Goal: Check status: Check status

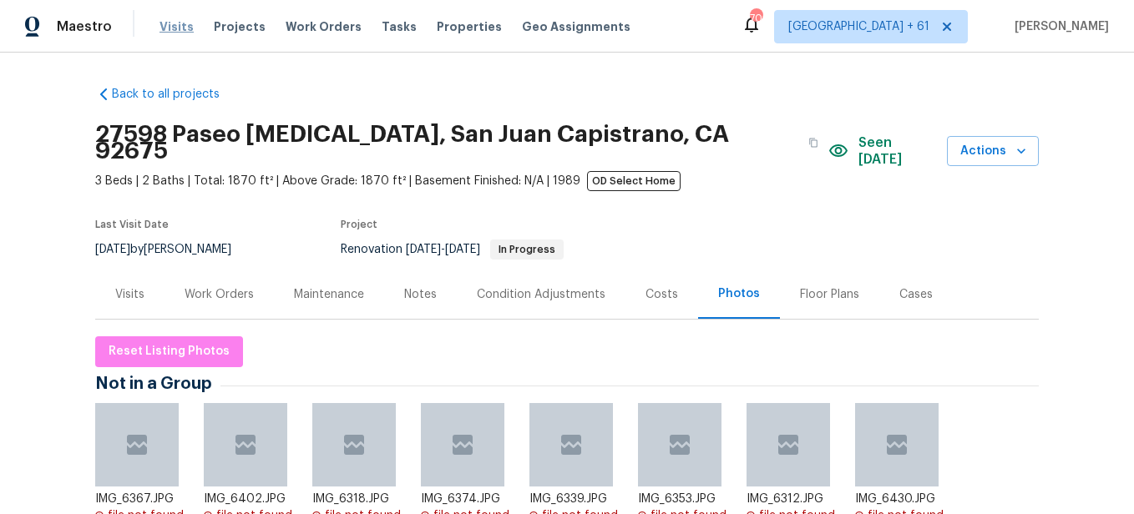
click at [172, 19] on span "Visits" at bounding box center [177, 26] width 34 height 17
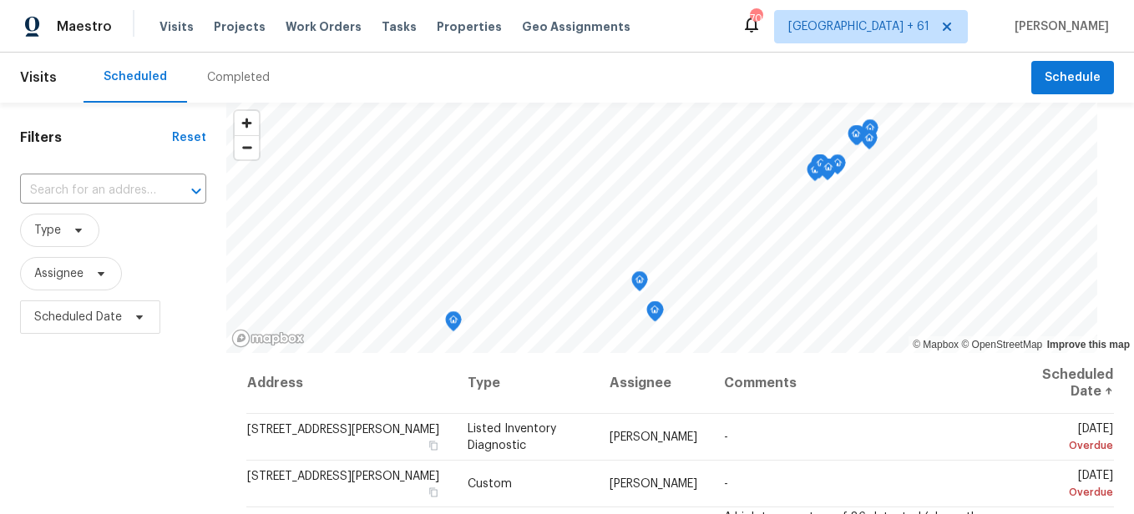
click at [243, 79] on div "Completed" at bounding box center [238, 77] width 63 height 17
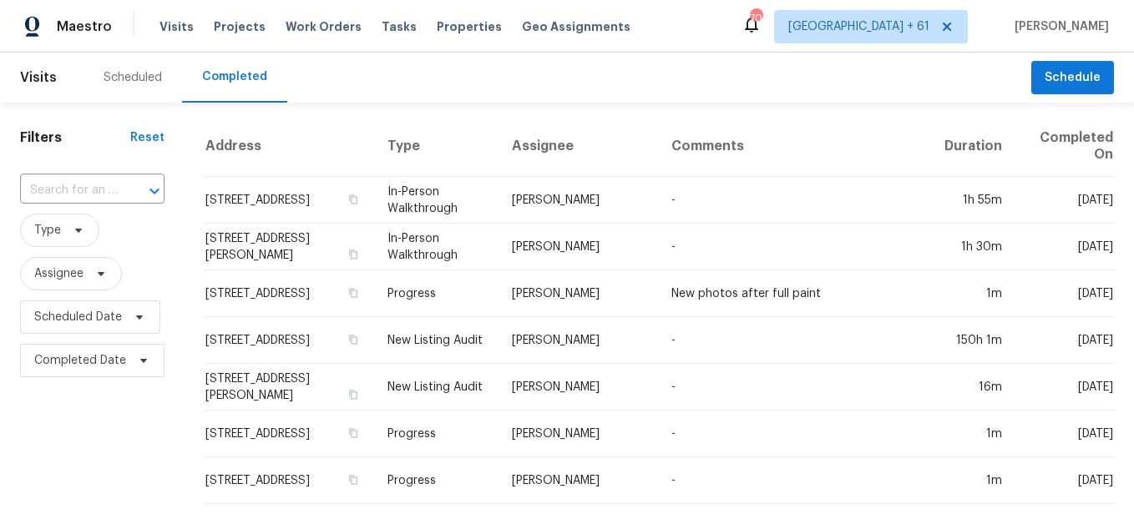
click at [127, 191] on div at bounding box center [142, 191] width 43 height 23
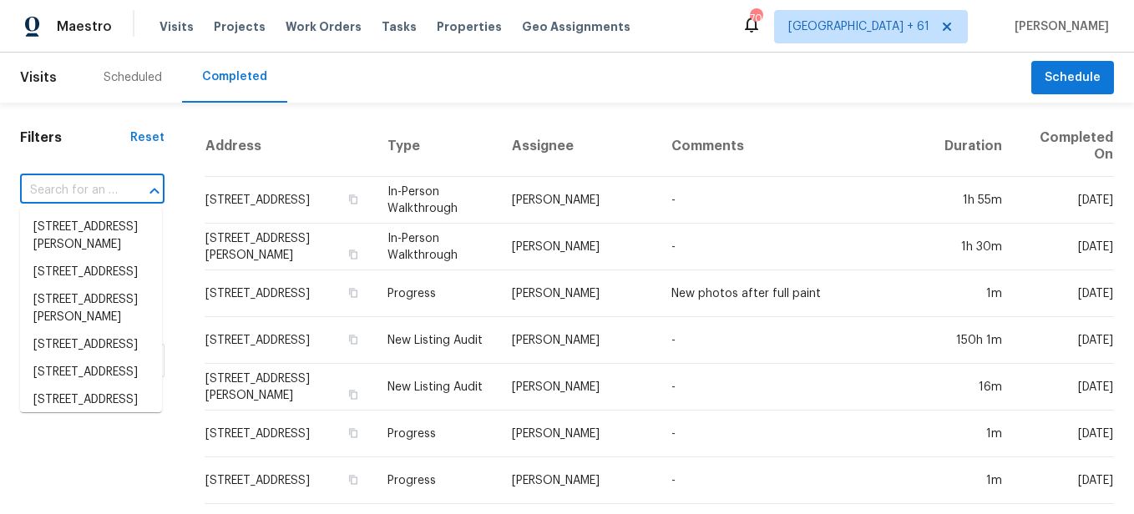
paste input "[STREET_ADDRESS]"
type input "[STREET_ADDRESS]"
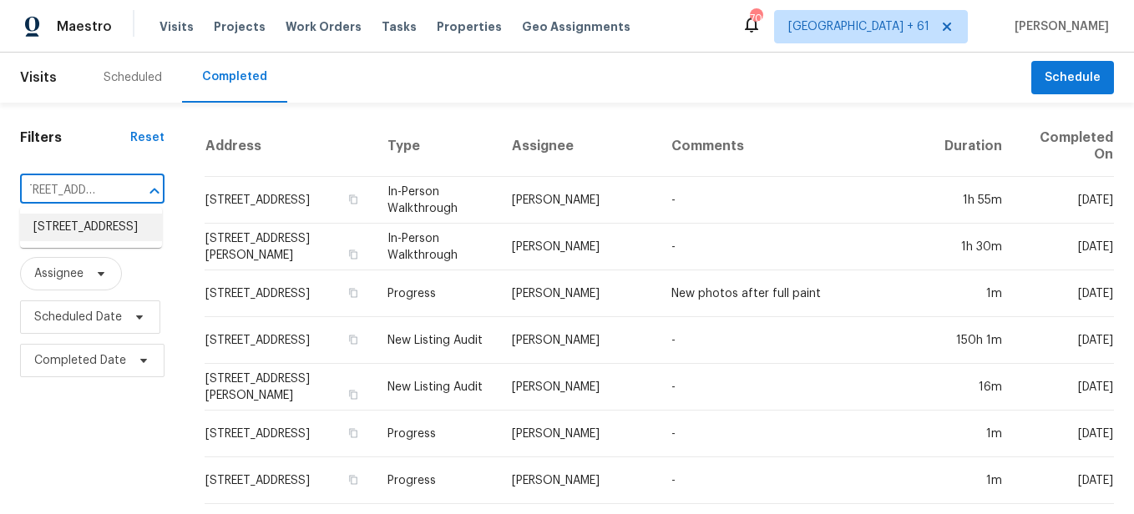
click at [140, 231] on li "[STREET_ADDRESS]" at bounding box center [91, 228] width 142 height 28
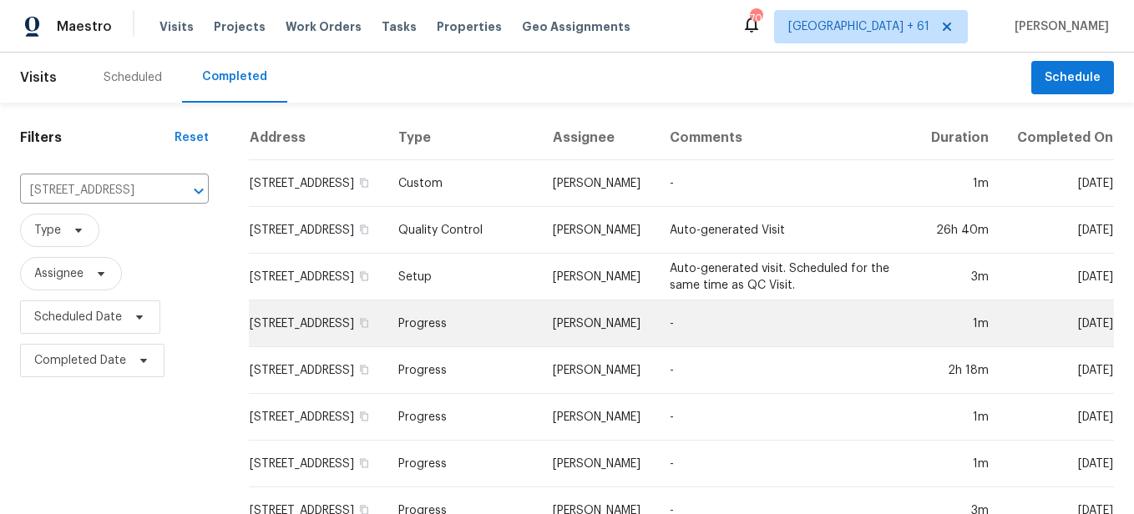
scroll to position [156, 0]
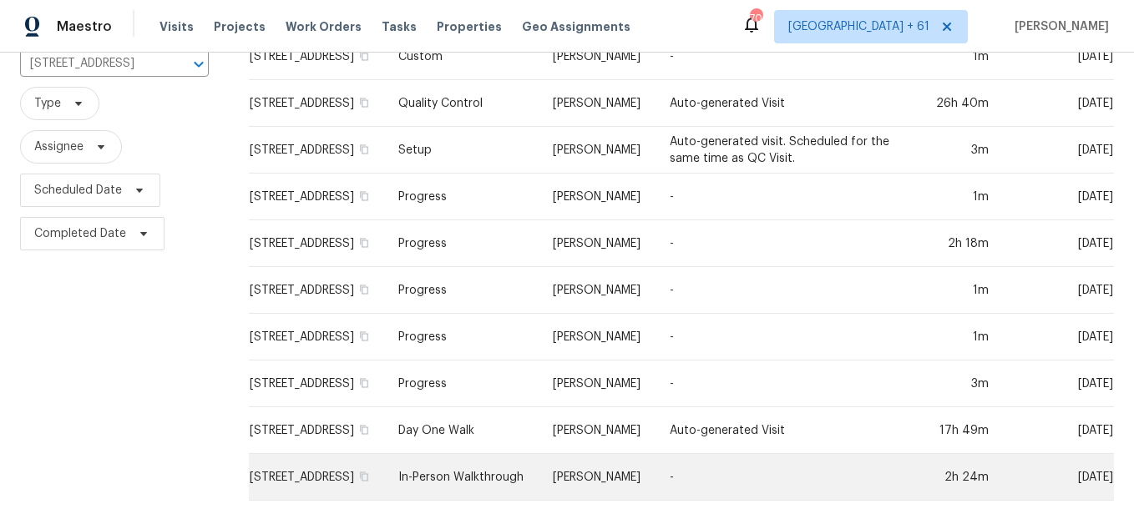
click at [494, 467] on td "In-Person Walkthrough" at bounding box center [462, 477] width 154 height 47
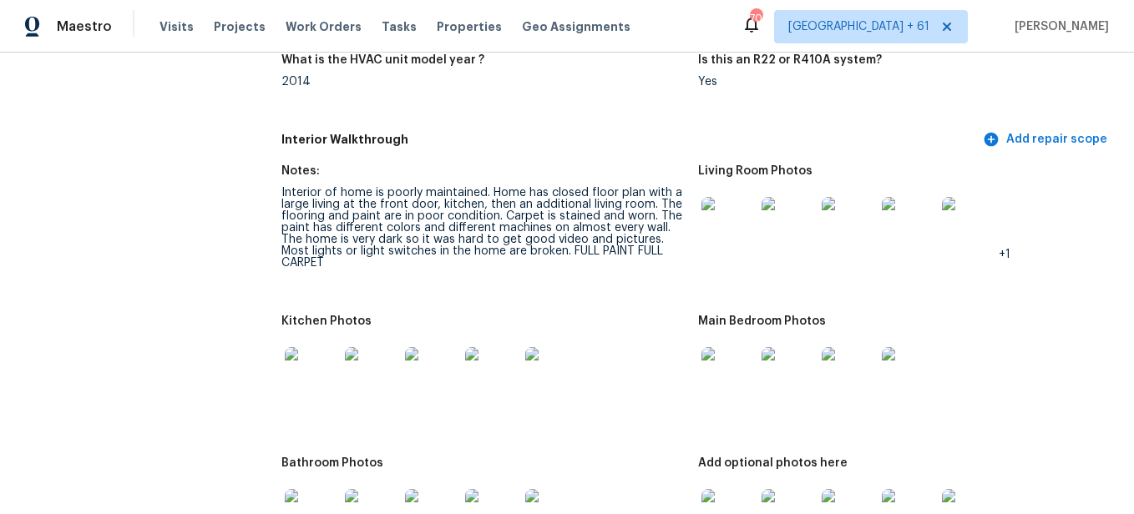
scroll to position [1670, 0]
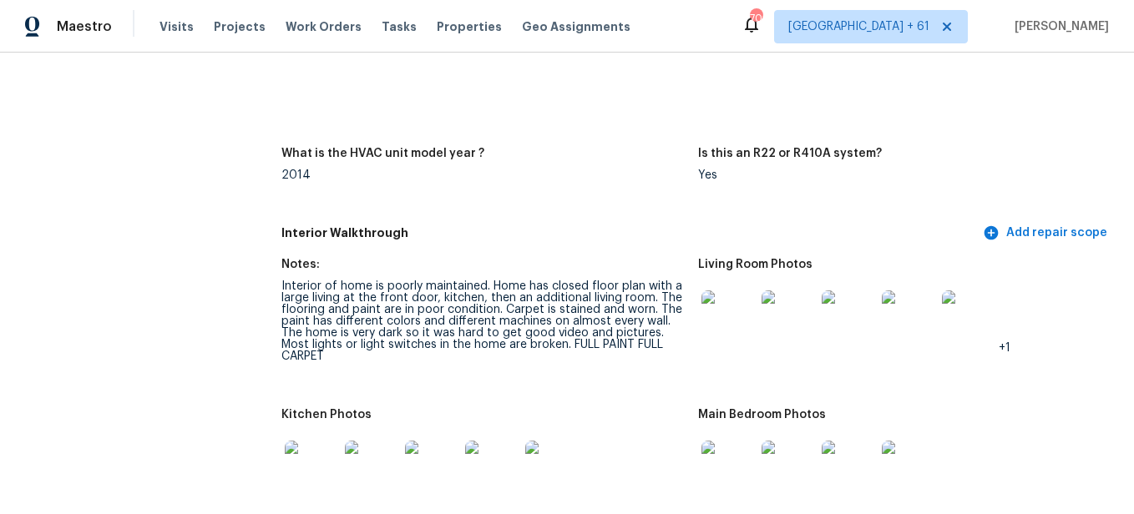
click at [727, 305] on img at bounding box center [727, 317] width 53 height 53
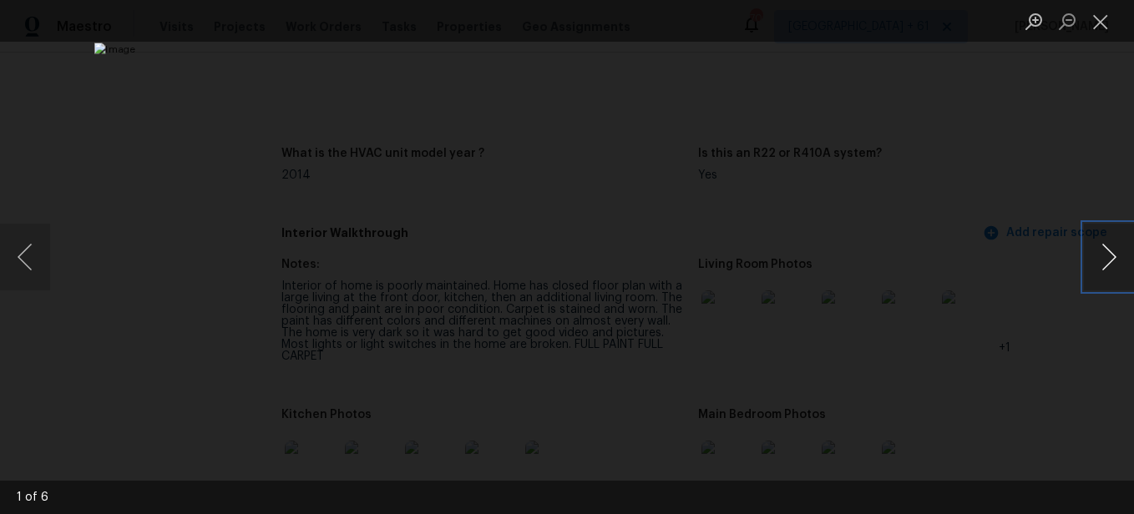
click at [1120, 254] on button "Next image" at bounding box center [1109, 257] width 50 height 67
click at [1098, 264] on button "Next image" at bounding box center [1109, 257] width 50 height 67
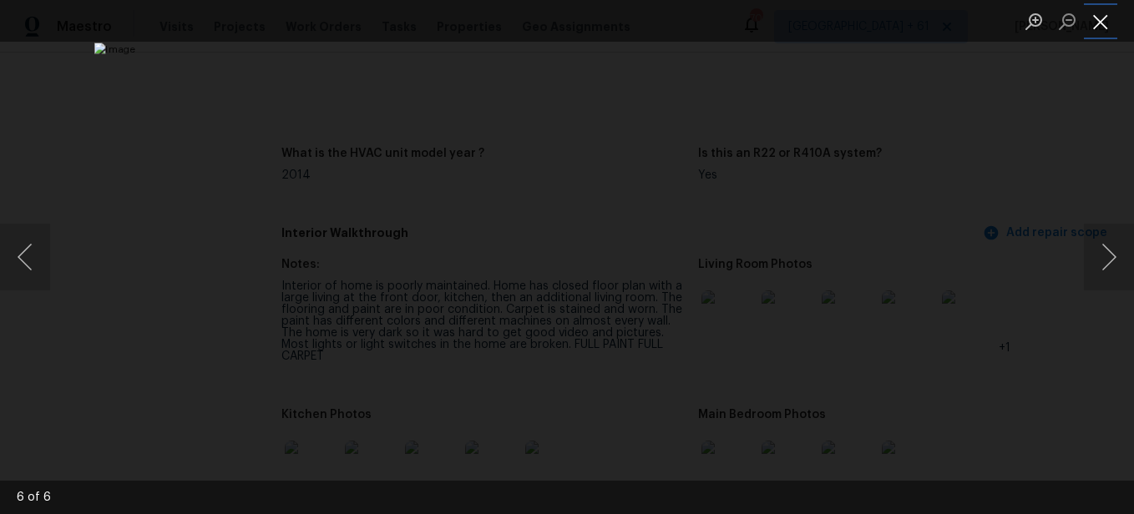
click at [1099, 24] on button "Close lightbox" at bounding box center [1100, 21] width 33 height 29
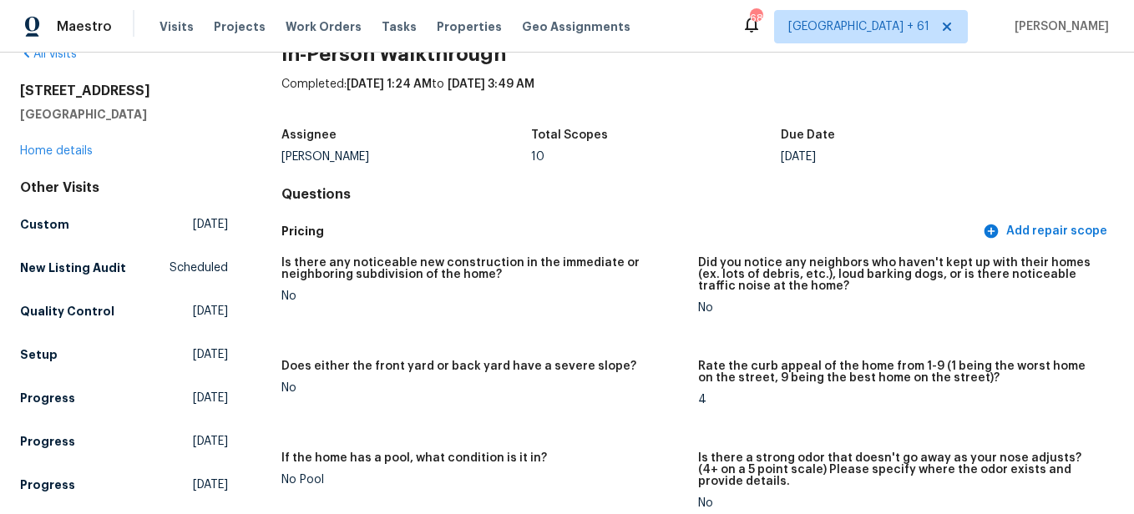
scroll to position [0, 0]
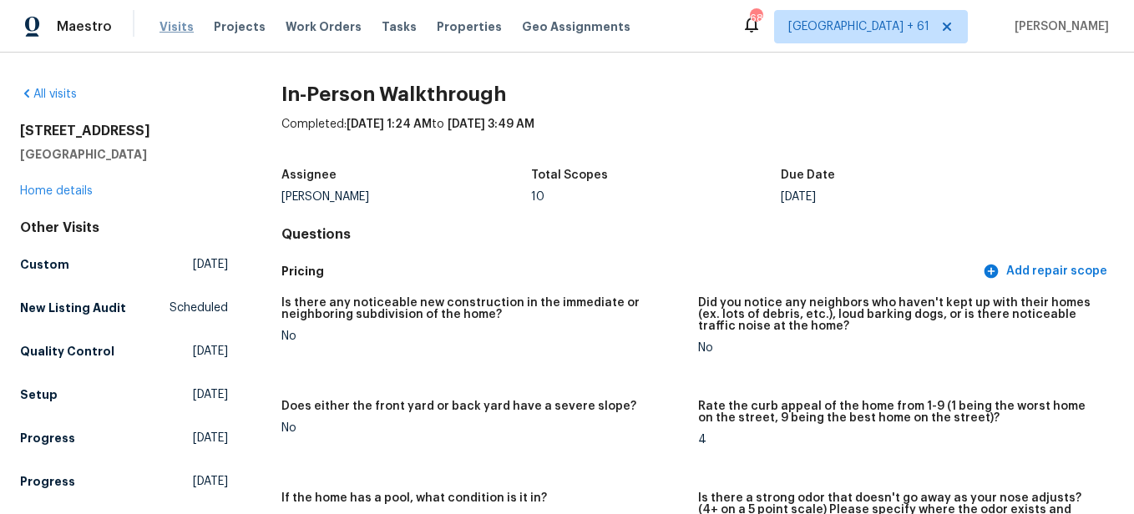
click at [180, 27] on span "Visits" at bounding box center [177, 26] width 34 height 17
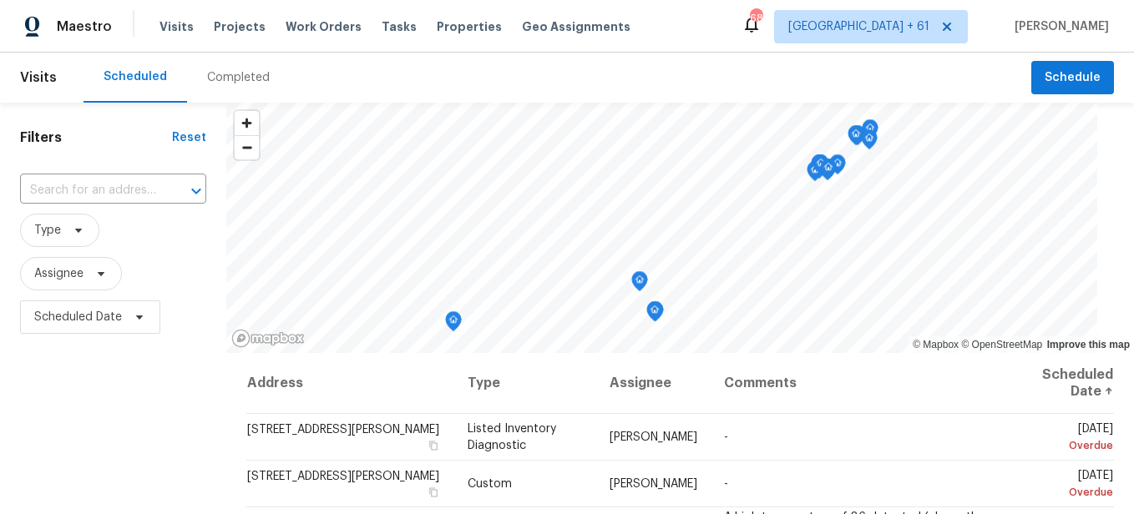
click at [232, 79] on div "Completed" at bounding box center [238, 77] width 63 height 17
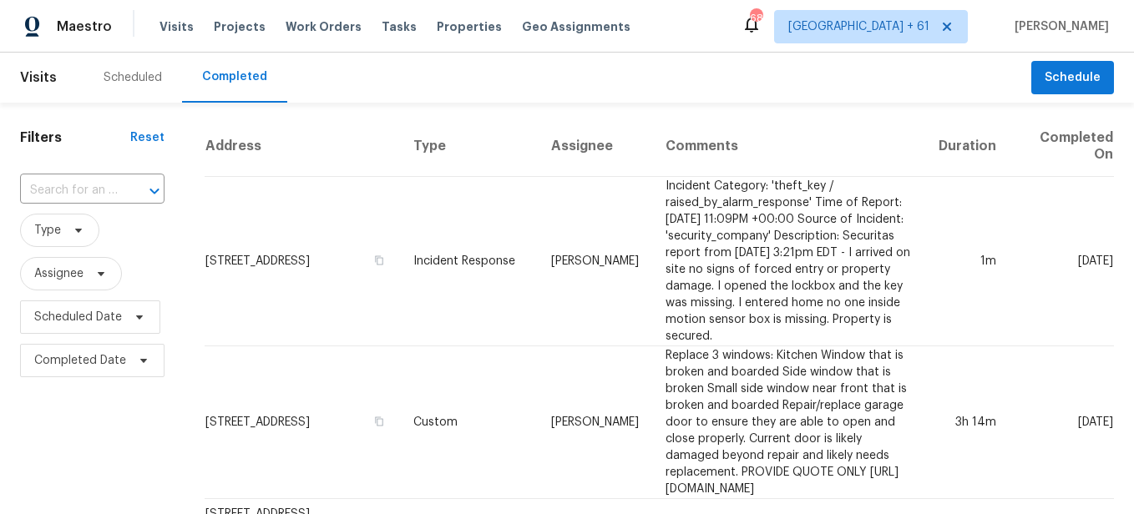
click at [117, 187] on div "​" at bounding box center [92, 191] width 144 height 26
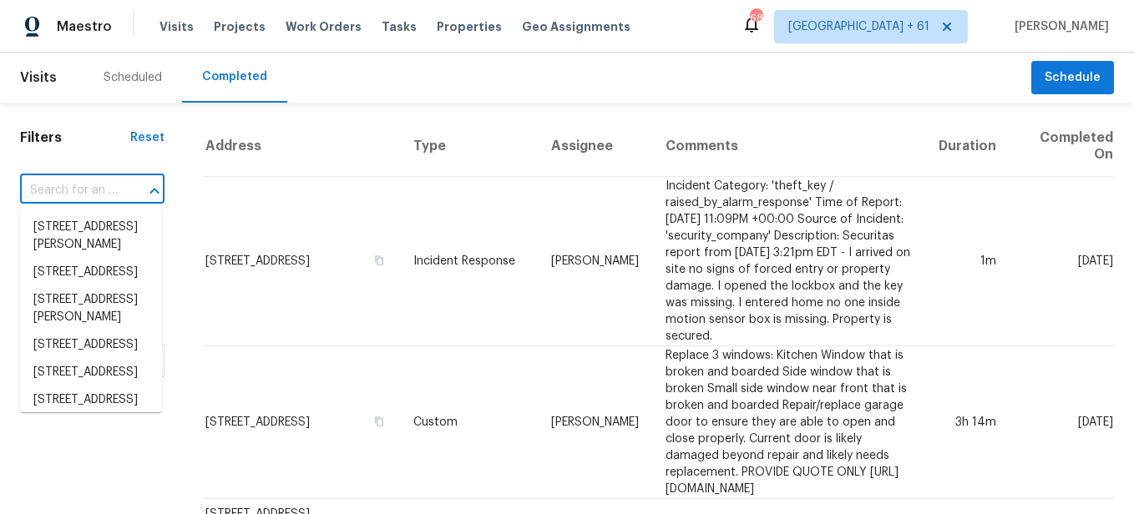
paste input "[STREET_ADDRESS]"
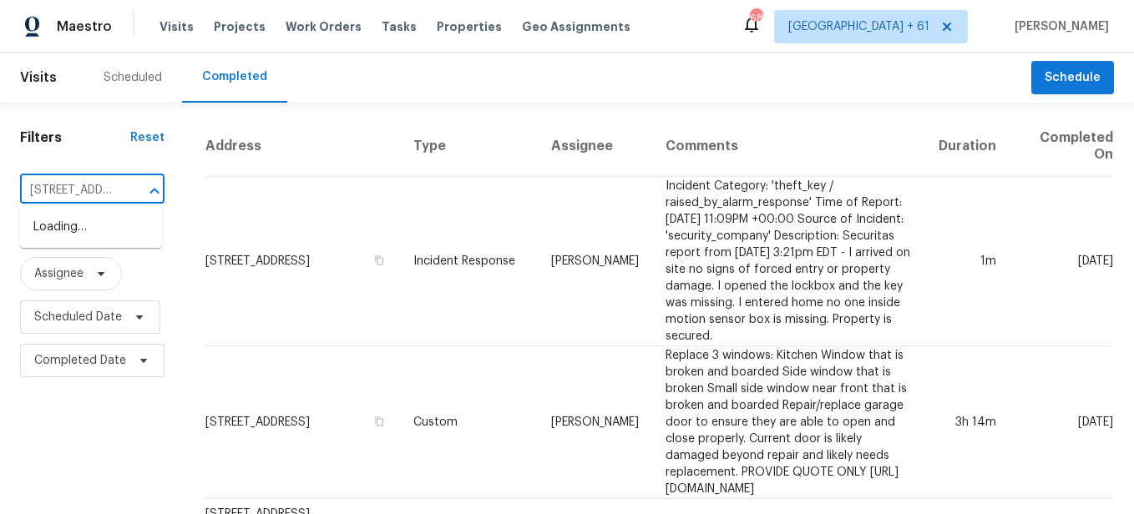
scroll to position [0, 145]
type input "[STREET_ADDRESS]"
click at [105, 196] on input "text" at bounding box center [69, 191] width 98 height 26
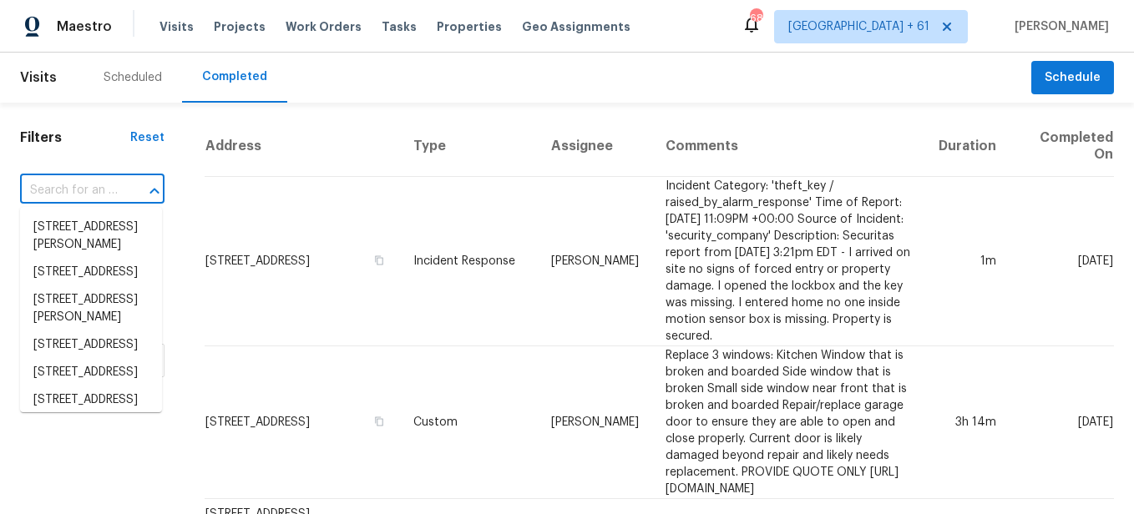
paste input "[STREET_ADDRESS]"
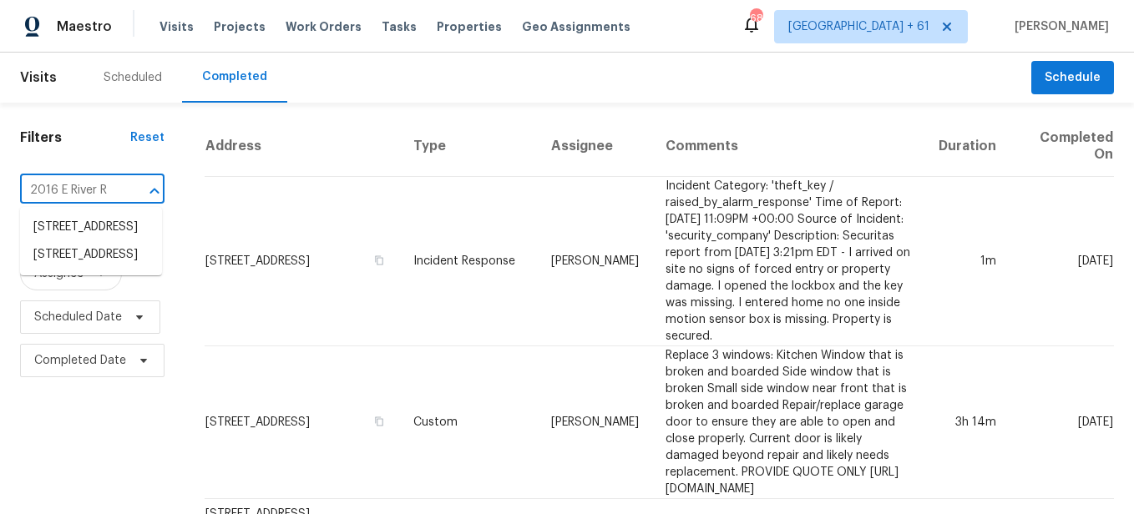
type input "[STREET_ADDRESS]"
click at [84, 269] on li "[STREET_ADDRESS]" at bounding box center [91, 255] width 142 height 28
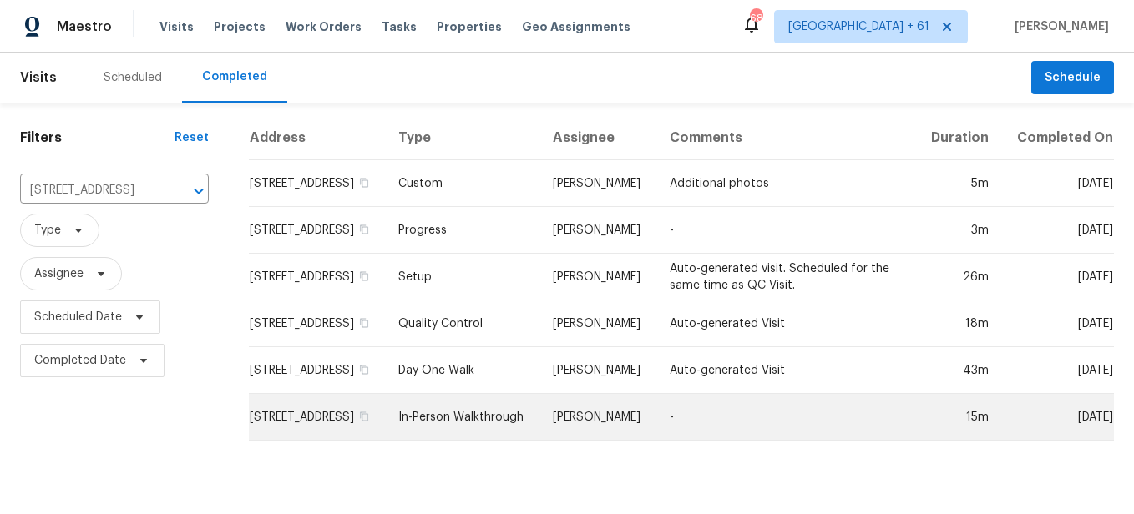
click at [466, 420] on td "In-Person Walkthrough" at bounding box center [462, 417] width 154 height 47
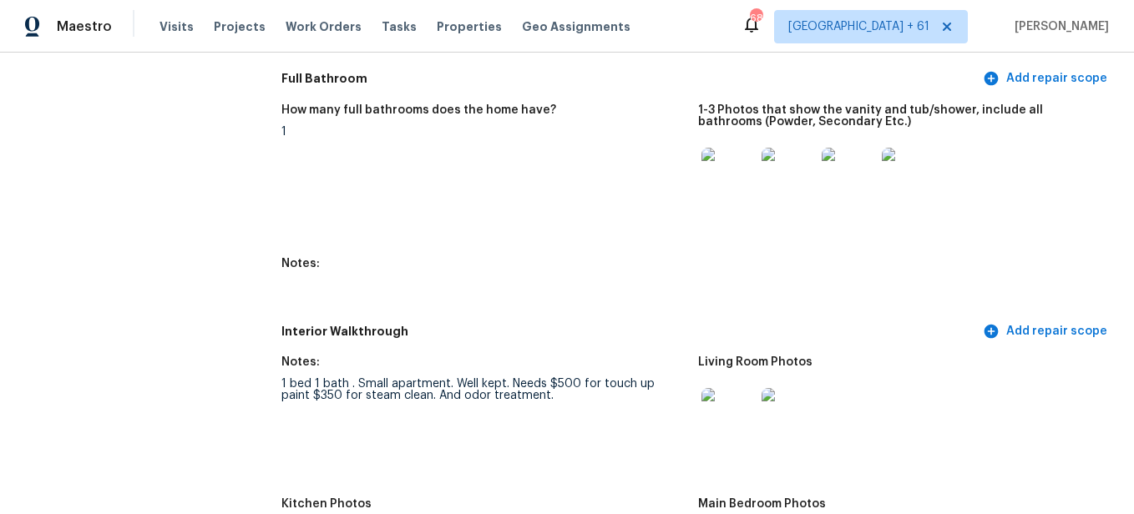
scroll to position [1754, 0]
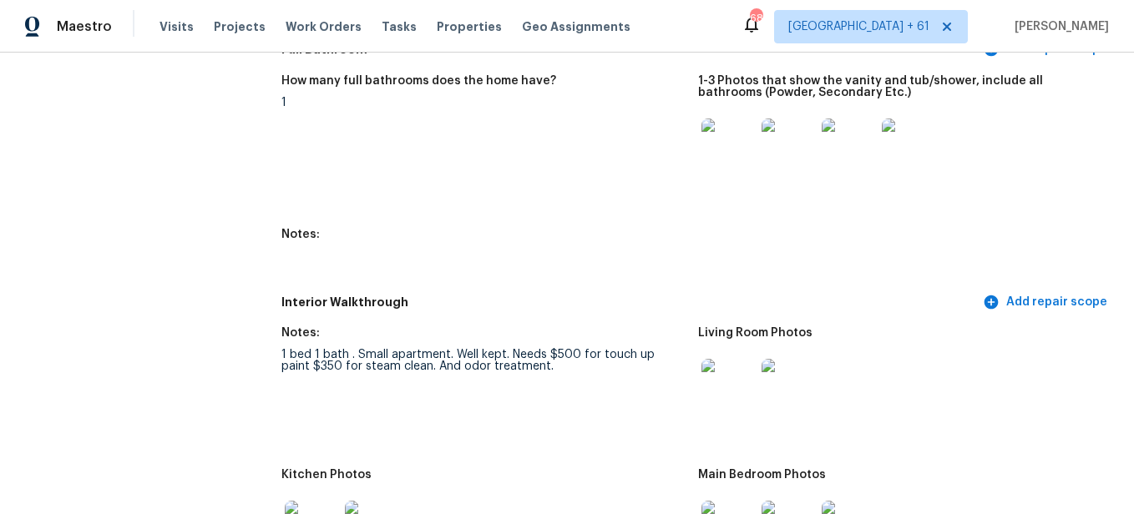
click at [736, 378] on img at bounding box center [727, 385] width 53 height 53
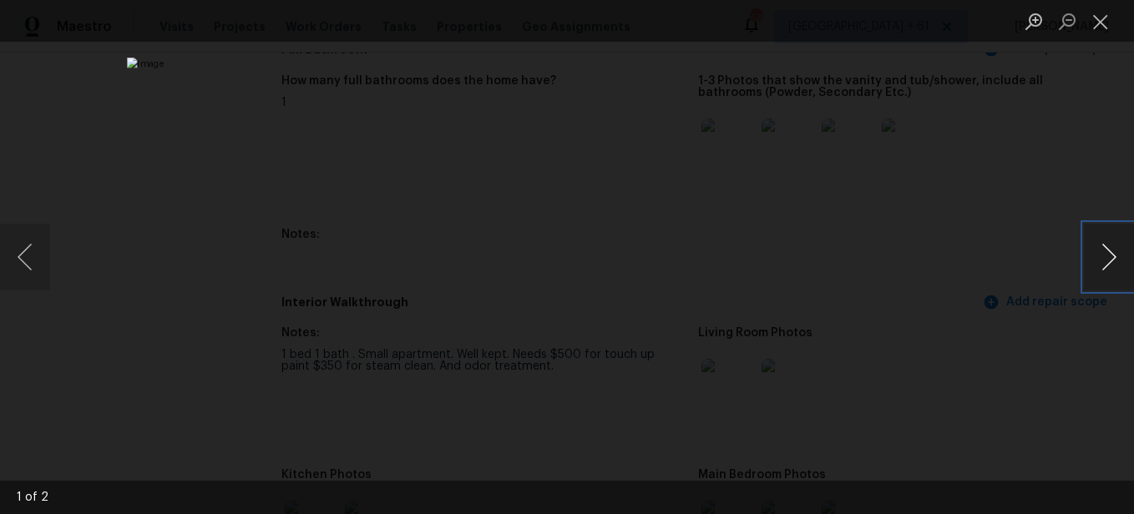
click at [1097, 262] on button "Next image" at bounding box center [1109, 257] width 50 height 67
click at [28, 251] on button "Previous image" at bounding box center [25, 257] width 50 height 67
click at [1088, 21] on button "Close lightbox" at bounding box center [1100, 21] width 33 height 29
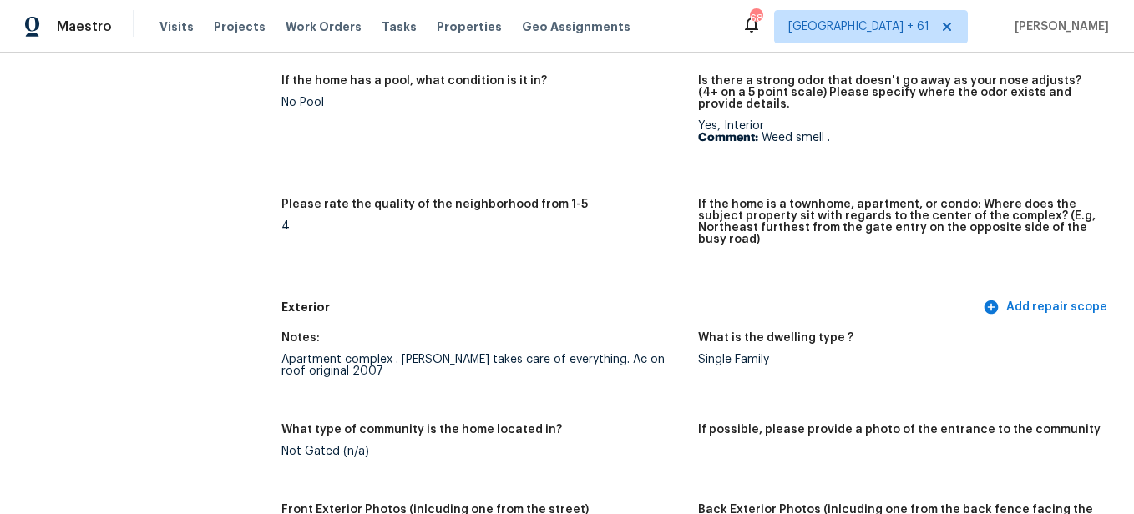
scroll to position [0, 0]
